Goal: Task Accomplishment & Management: Use online tool/utility

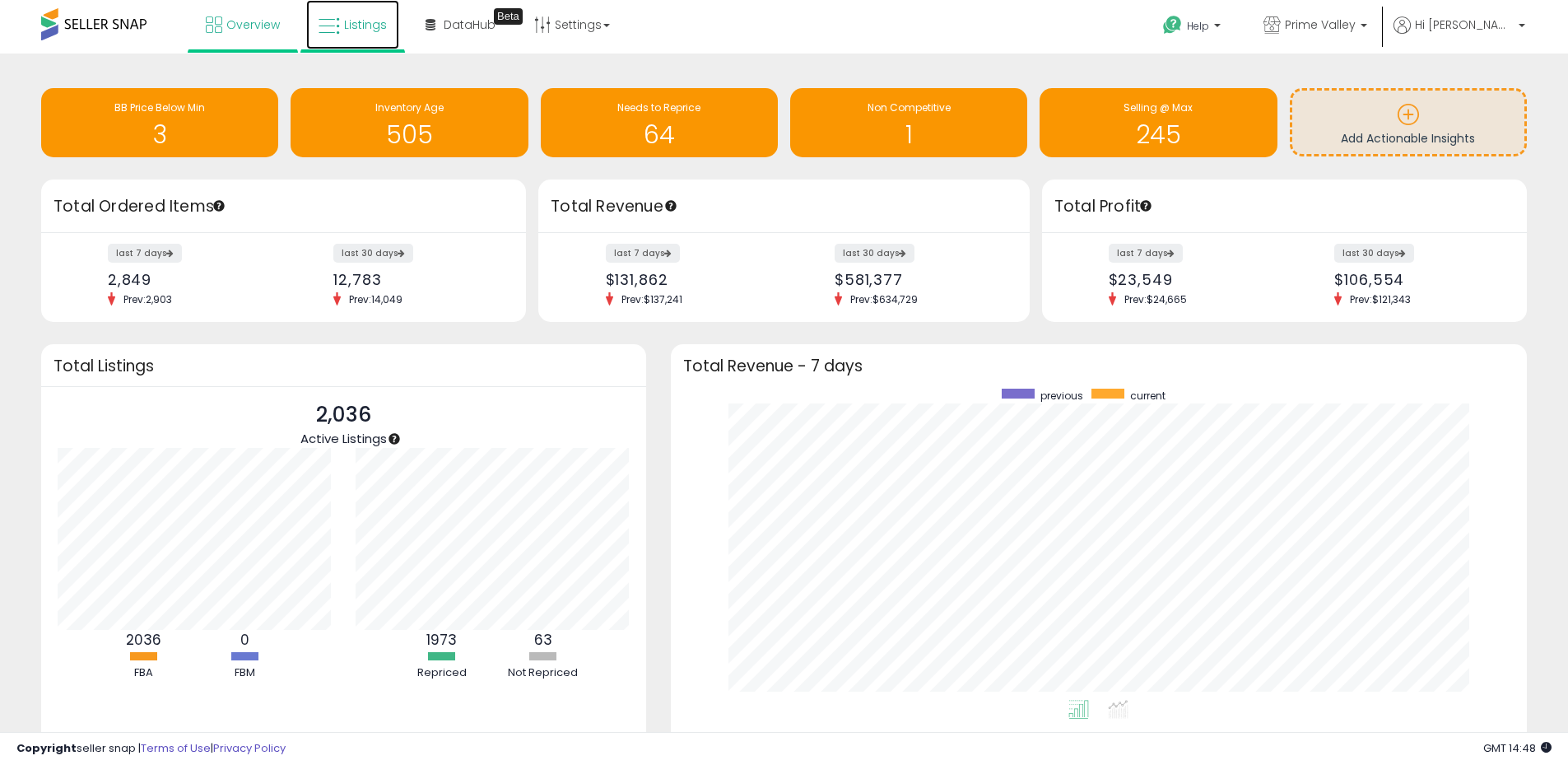
click at [361, 34] on link "Listings" at bounding box center [353, 24] width 93 height 50
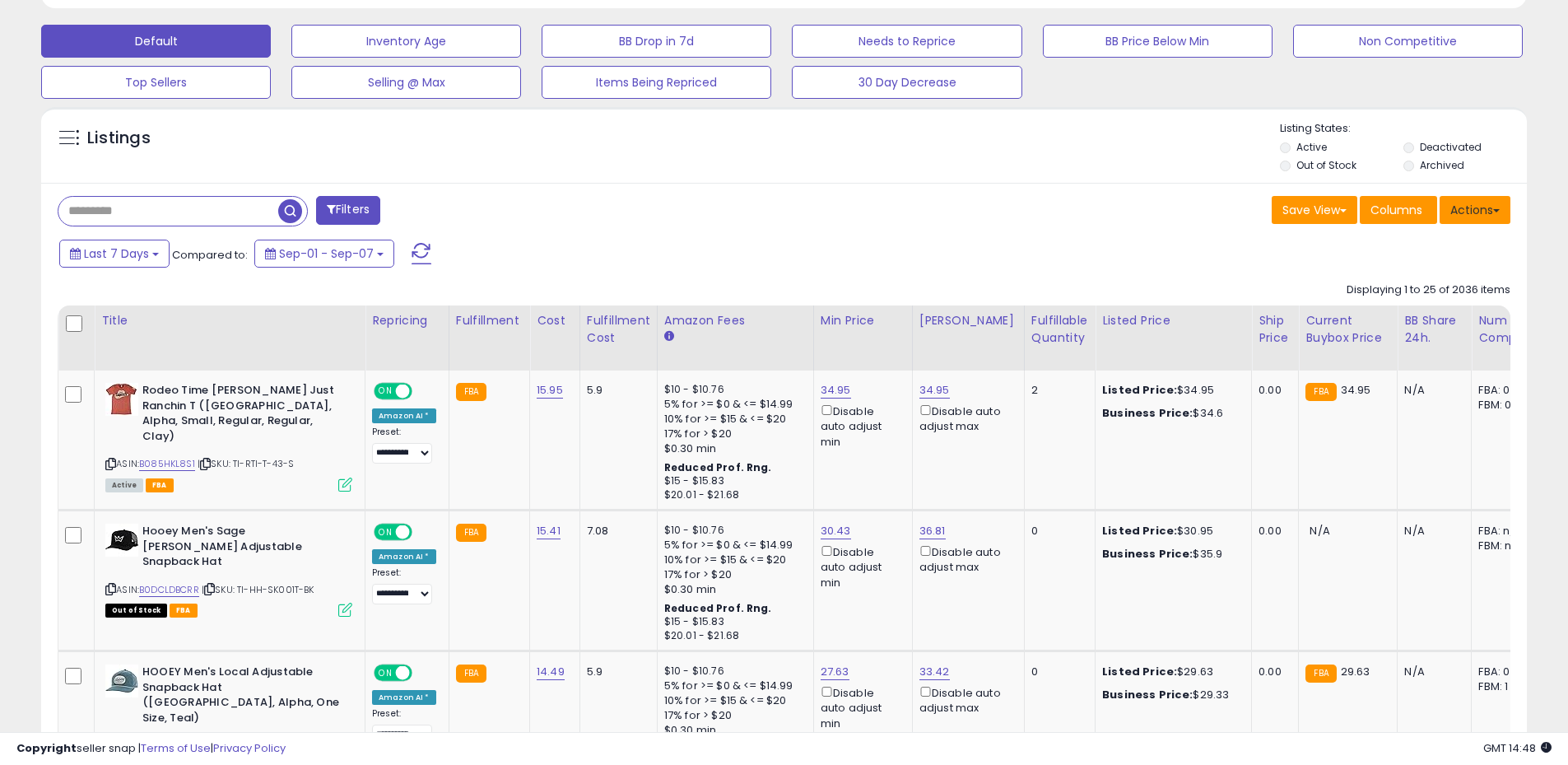
scroll to position [338, 862]
click at [1486, 207] on button "Actions" at bounding box center [1475, 209] width 71 height 28
click at [1412, 314] on link "Export All Columns" at bounding box center [1408, 315] width 180 height 25
